Goal: Information Seeking & Learning: Learn about a topic

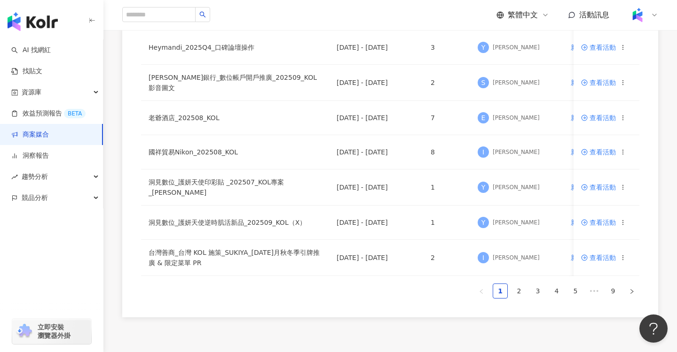
scroll to position [654, 0]
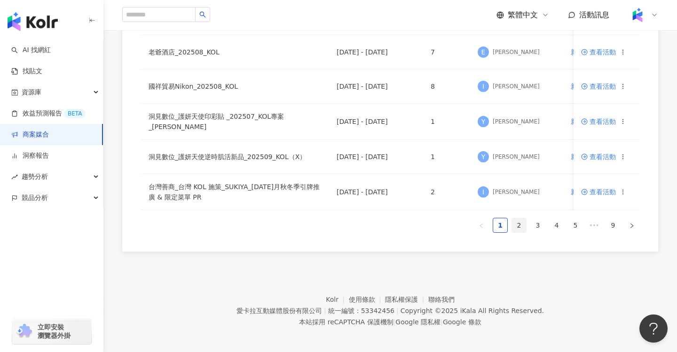
click at [517, 223] on link "2" at bounding box center [519, 226] width 14 height 14
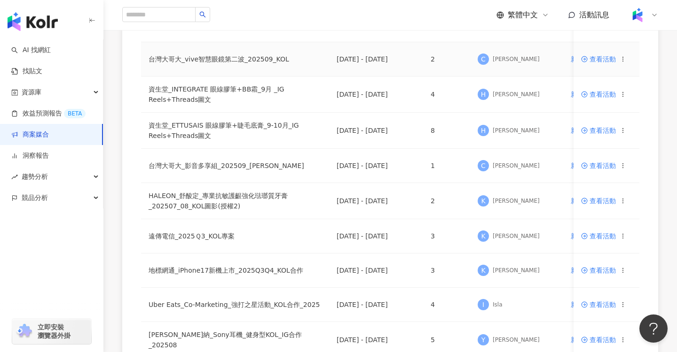
scroll to position [663, 0]
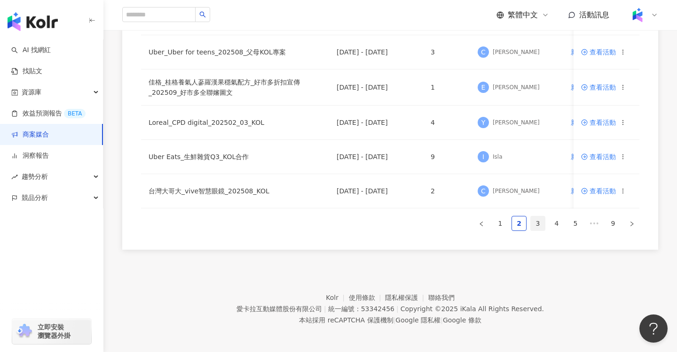
click at [540, 222] on link "3" at bounding box center [538, 224] width 14 height 14
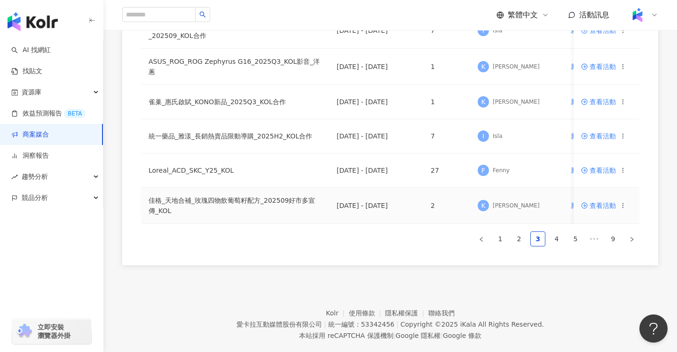
scroll to position [652, 0]
click at [500, 232] on link "1" at bounding box center [500, 239] width 14 height 14
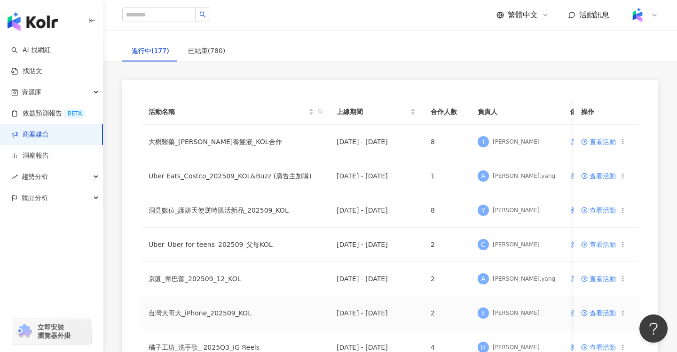
scroll to position [0, 0]
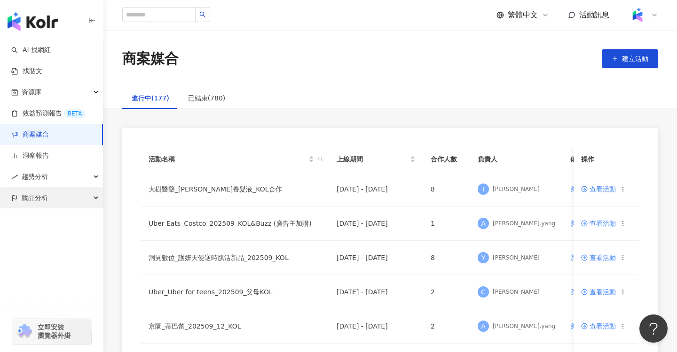
click at [89, 197] on div "競品分析" at bounding box center [51, 198] width 103 height 21
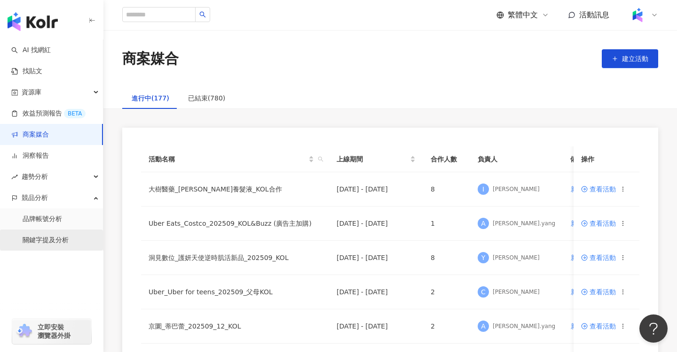
click at [48, 242] on link "關鍵字提及分析" at bounding box center [46, 240] width 46 height 9
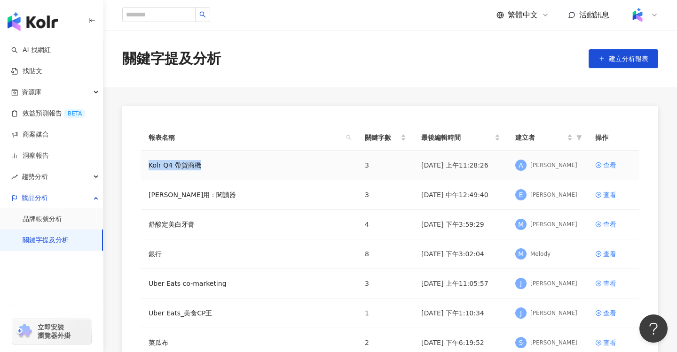
drag, startPoint x: 143, startPoint y: 165, endPoint x: 204, endPoint y: 165, distance: 61.6
click at [204, 165] on td "Kolr Q4 帶貨商機" at bounding box center [249, 166] width 216 height 30
click at [250, 96] on main "關鍵字提及分析 建立分析報表 報表名稱 關鍵字數 最後編輯時間 建立者 操作 Kolr Q4 帶貨商機 3 [DATE] 上午11:28:26 A [PERS…" at bounding box center [389, 263] width 573 height 466
click at [606, 164] on div "查看" at bounding box center [609, 165] width 13 height 10
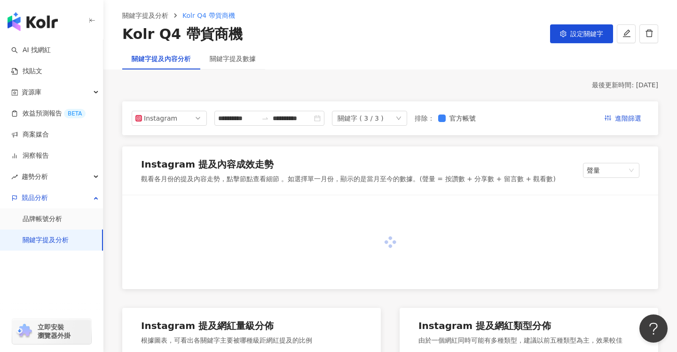
scroll to position [38, 0]
